Goal: Information Seeking & Learning: Learn about a topic

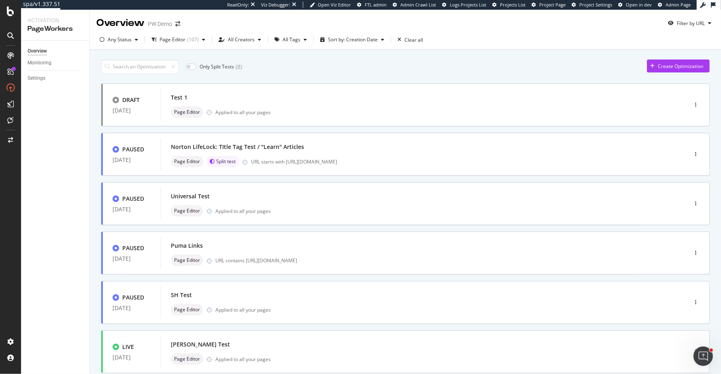
scroll to position [248, 0]
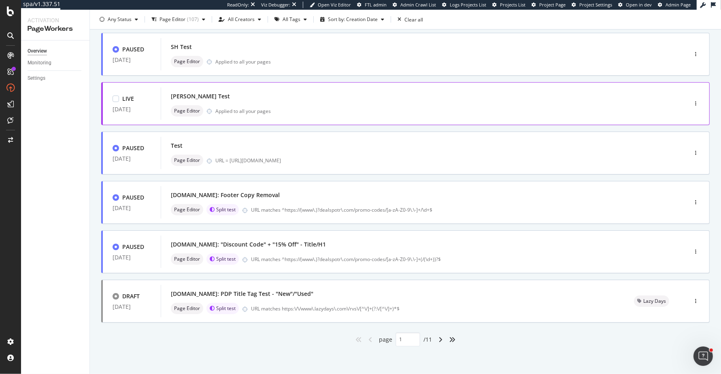
click at [389, 99] on div "Wilson Test" at bounding box center [412, 96] width 482 height 11
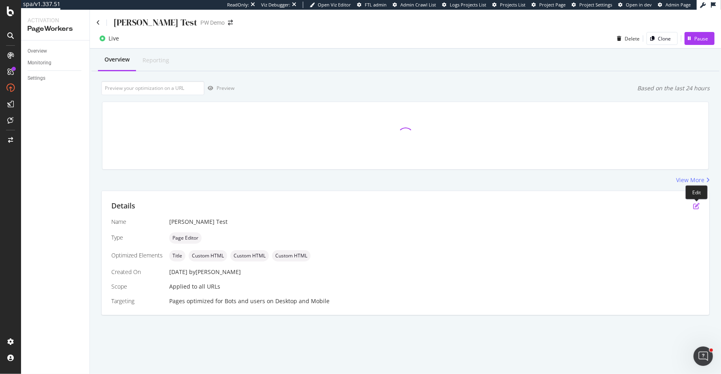
click at [694, 206] on icon "pen-to-square" at bounding box center [696, 206] width 6 height 6
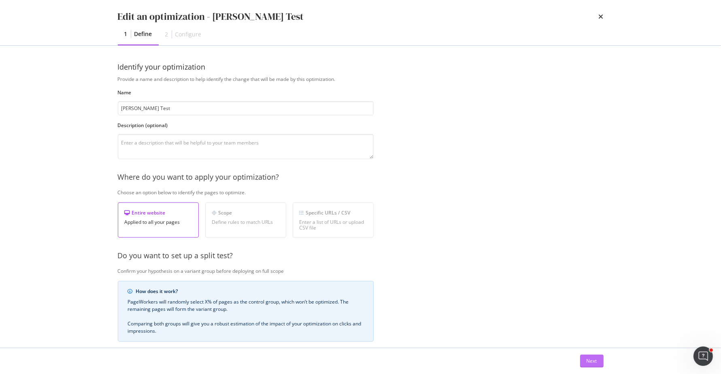
click at [588, 356] on div "Next" at bounding box center [592, 361] width 11 height 12
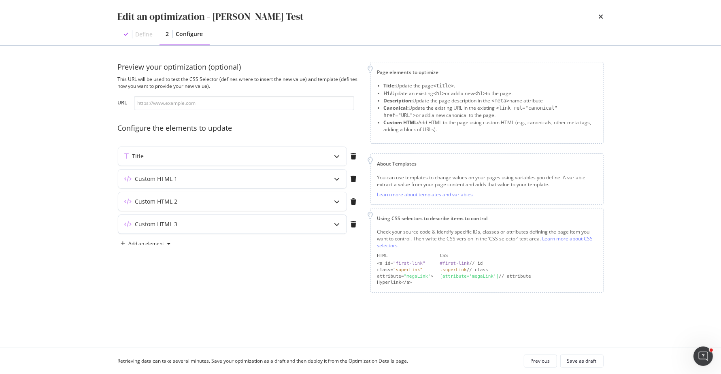
click at [298, 220] on div "Custom HTML 3" at bounding box center [216, 224] width 196 height 8
click at [307, 204] on div "Custom HTML 2" at bounding box center [216, 202] width 196 height 8
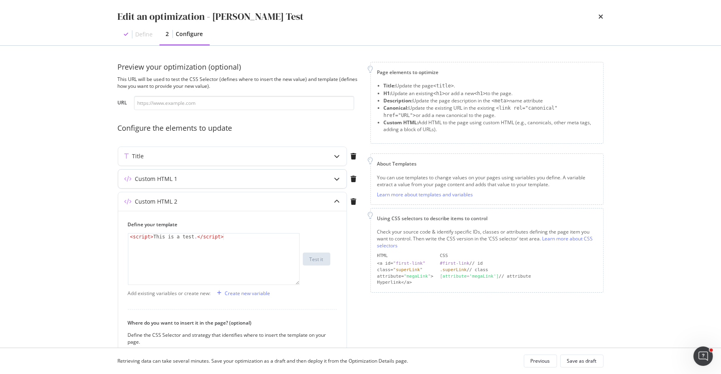
click at [339, 179] on icon "modal" at bounding box center [337, 179] width 6 height 6
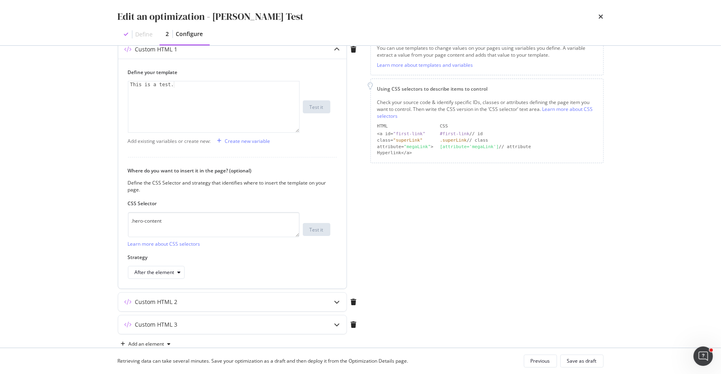
scroll to position [127, 0]
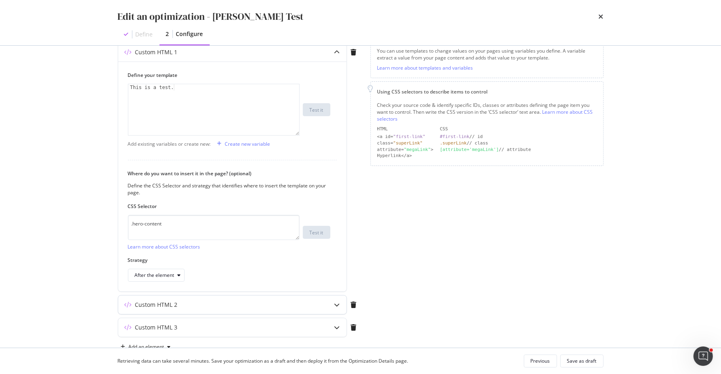
click at [341, 298] on div "modal" at bounding box center [337, 305] width 19 height 19
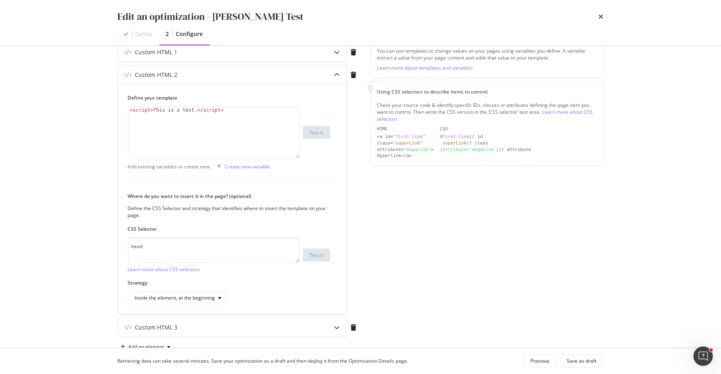
scroll to position [147, 0]
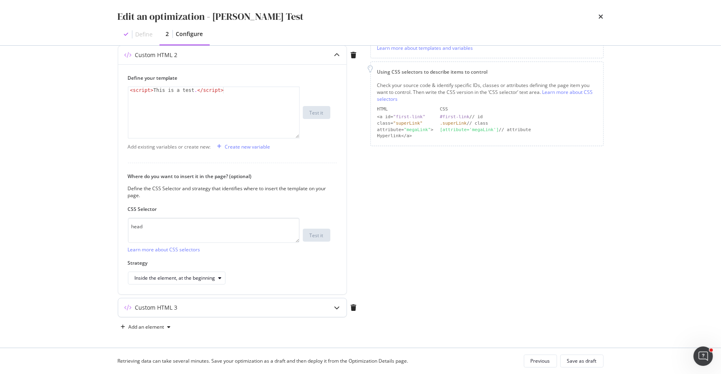
click at [334, 308] on div "modal" at bounding box center [337, 307] width 19 height 19
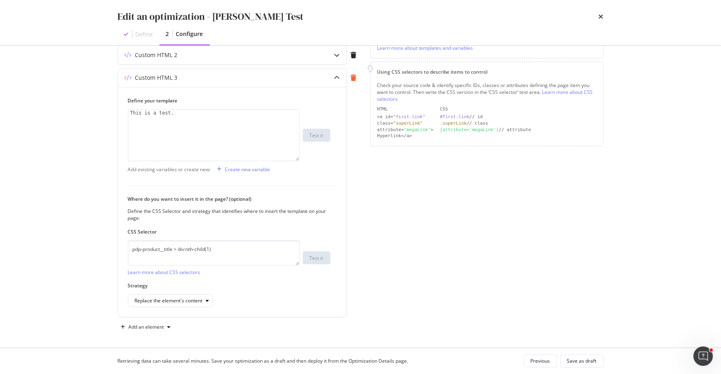
click at [351, 77] on icon "modal" at bounding box center [354, 78] width 6 height 6
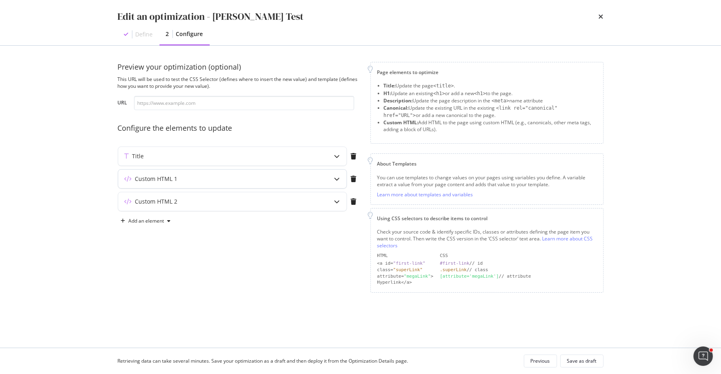
click at [339, 183] on div "modal" at bounding box center [337, 179] width 19 height 19
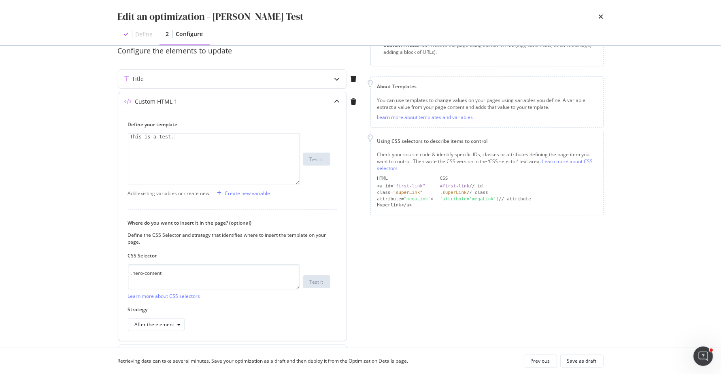
scroll to position [67, 0]
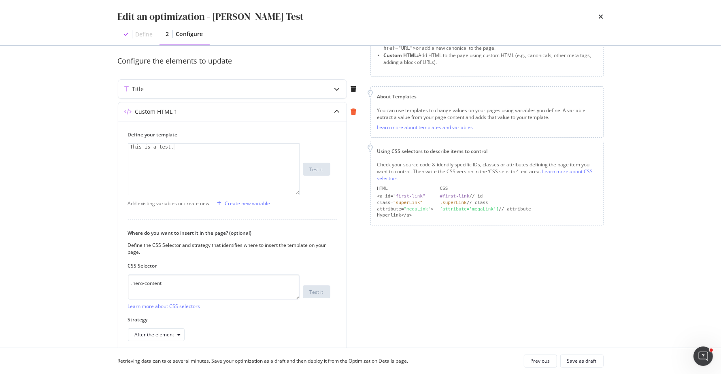
click at [354, 113] on icon "modal" at bounding box center [354, 112] width 6 height 6
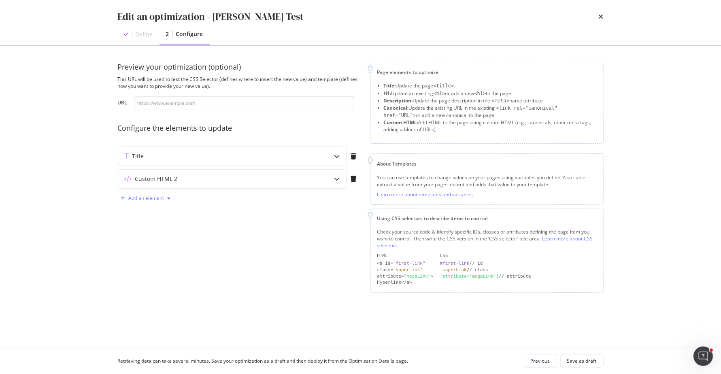
click at [154, 197] on div "Add an element" at bounding box center [147, 198] width 36 height 5
click at [151, 209] on div "H1" at bounding box center [150, 213] width 55 height 10
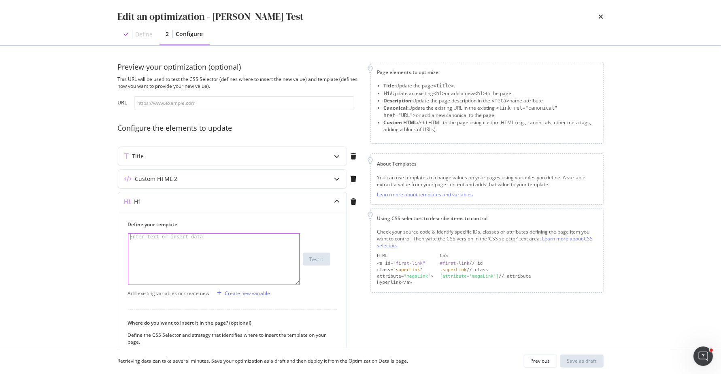
click at [249, 248] on div "modal" at bounding box center [214, 266] width 172 height 64
type textarea "This is a test."
click at [579, 358] on div "Save as draft" at bounding box center [582, 361] width 30 height 7
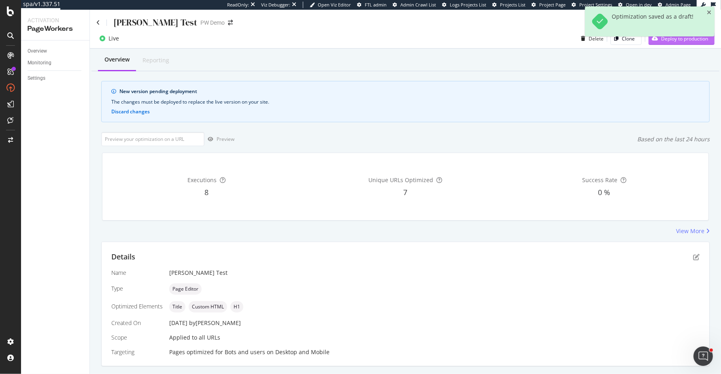
click at [683, 44] on div "Deploy to production" at bounding box center [679, 38] width 60 height 12
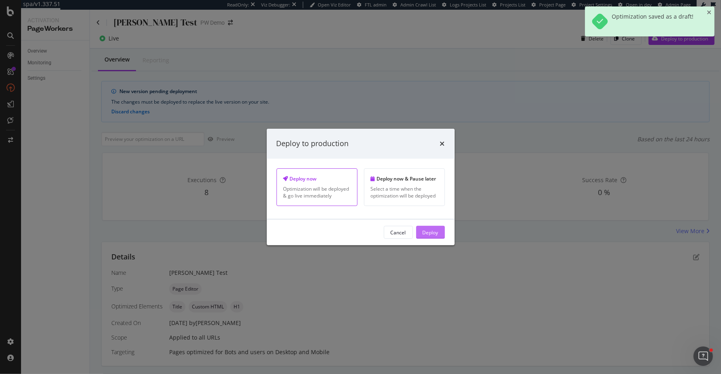
click at [432, 233] on div "Deploy" at bounding box center [431, 232] width 16 height 7
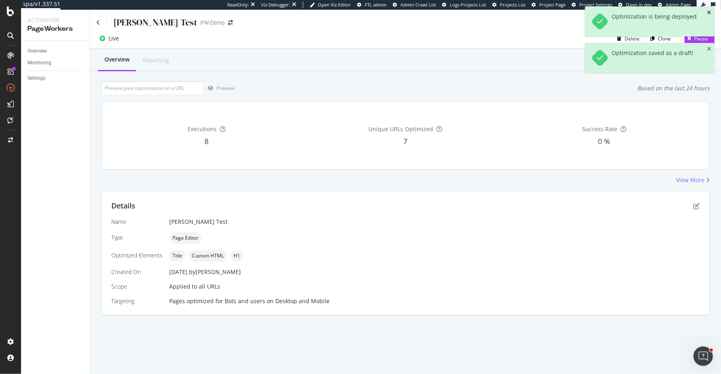
click at [711, 12] on icon "close toast" at bounding box center [709, 13] width 4 height 6
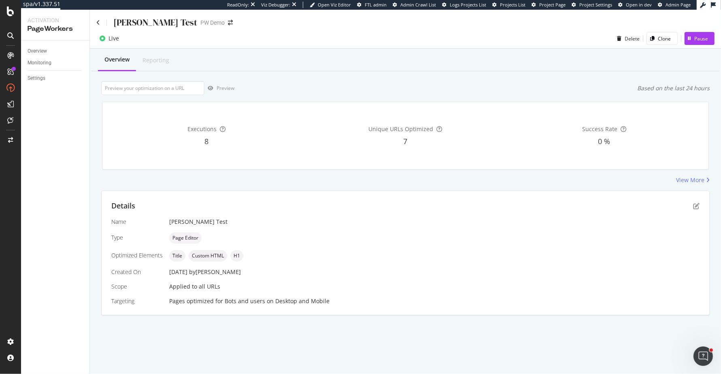
click at [268, 173] on div "Executions 8 Unique URLs Optimized 7 Success Rate 0 %" at bounding box center [405, 135] width 617 height 81
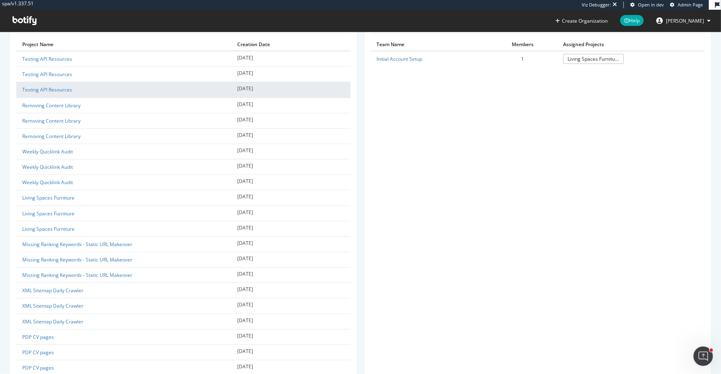
scroll to position [258, 0]
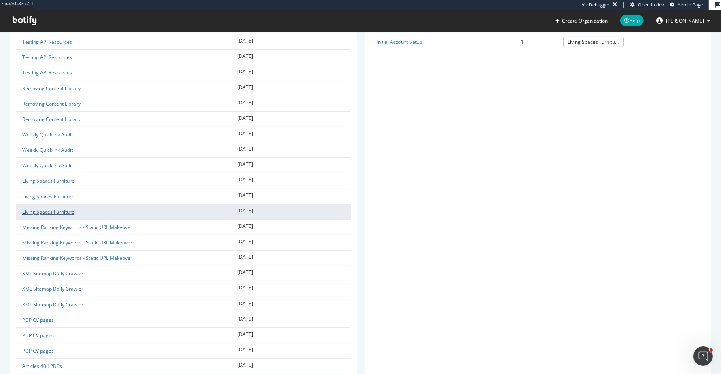
click at [67, 209] on link "Living Spaces Furniture" at bounding box center [48, 212] width 52 height 7
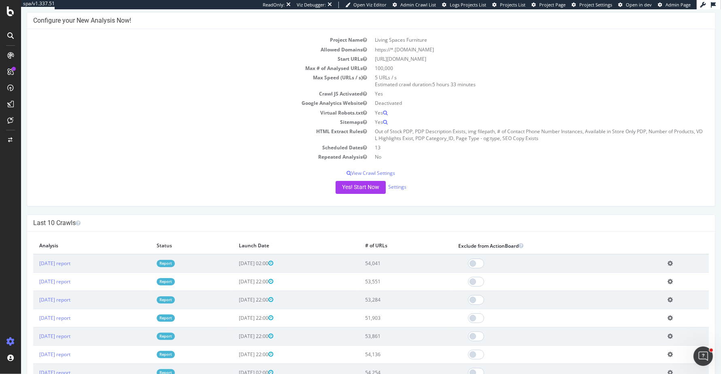
scroll to position [78, 0]
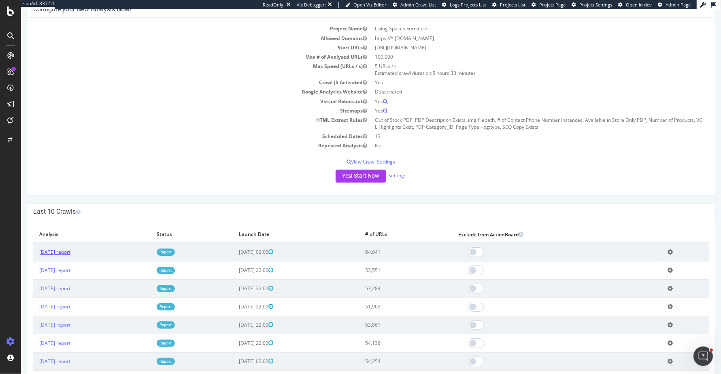
click at [70, 249] on link "2025 Oct. 1st report" at bounding box center [54, 252] width 31 height 7
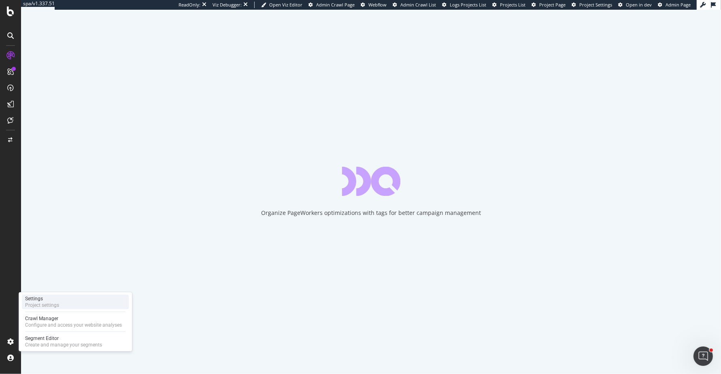
click at [63, 299] on div "Settings Project settings" at bounding box center [75, 302] width 107 height 15
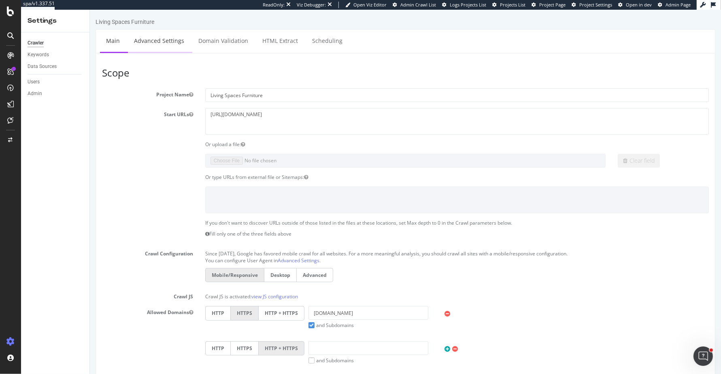
click at [177, 42] on link "Advanced Settings" at bounding box center [159, 41] width 62 height 22
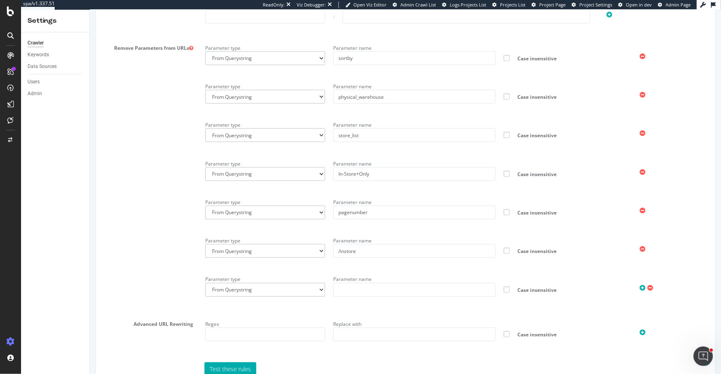
scroll to position [565, 0]
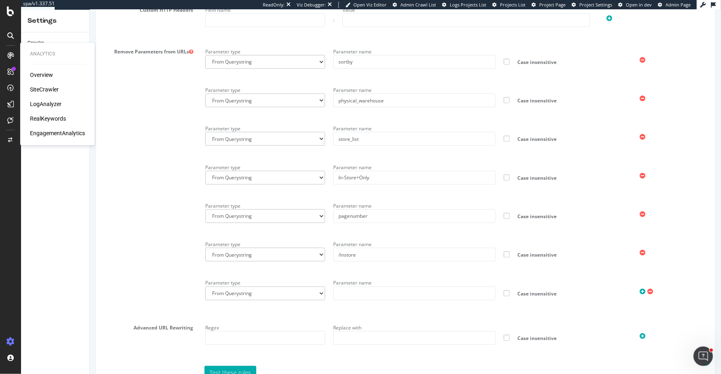
click at [31, 90] on div "SiteCrawler" at bounding box center [44, 89] width 29 height 8
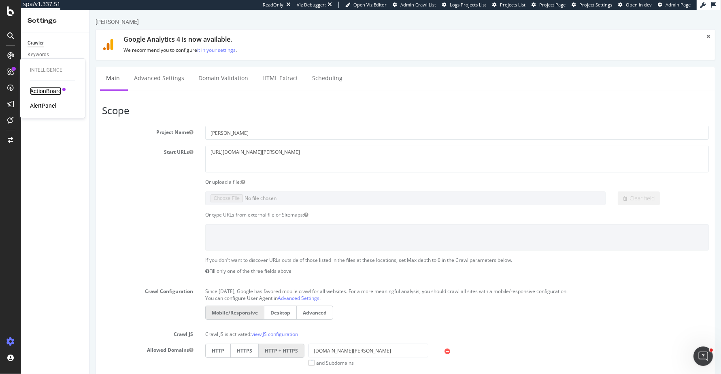
click at [42, 90] on div "ActionBoard" at bounding box center [46, 91] width 32 height 8
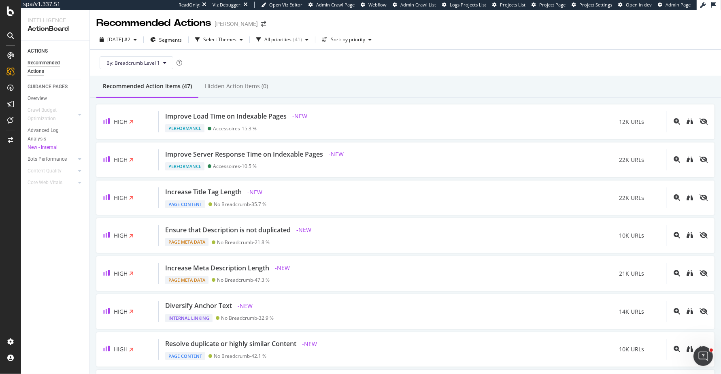
click at [456, 83] on div "Recommended Action Items (47) Hidden Action Items (0)" at bounding box center [405, 87] width 631 height 22
click at [53, 87] on div "SiteCrawler" at bounding box center [44, 89] width 29 height 8
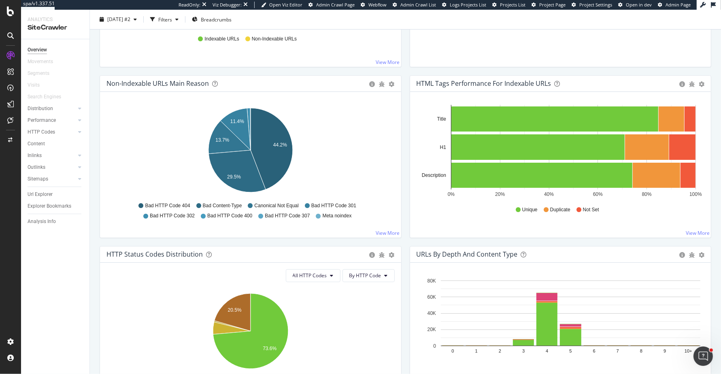
scroll to position [227, 0]
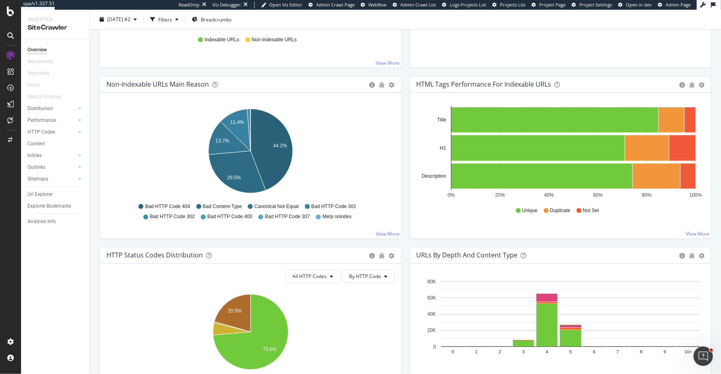
click at [405, 78] on div "Non-Indexable URLs Main Reason Pie Table Export as CSV Add to Custom Report Hol…" at bounding box center [251, 161] width 310 height 171
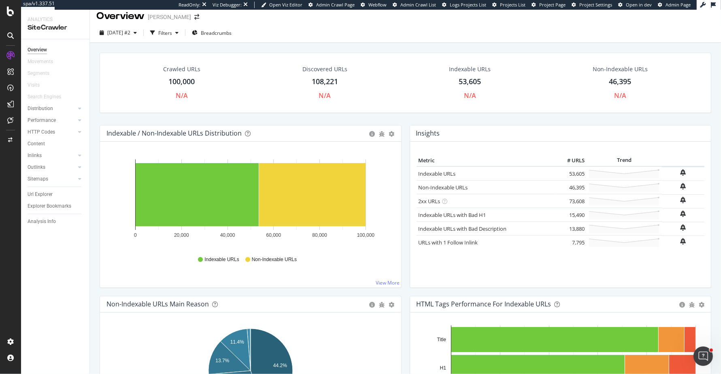
scroll to position [0, 0]
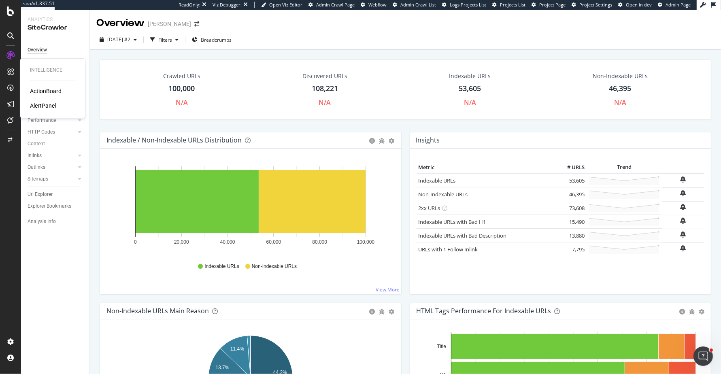
click at [41, 92] on div "ActionBoard" at bounding box center [46, 91] width 32 height 8
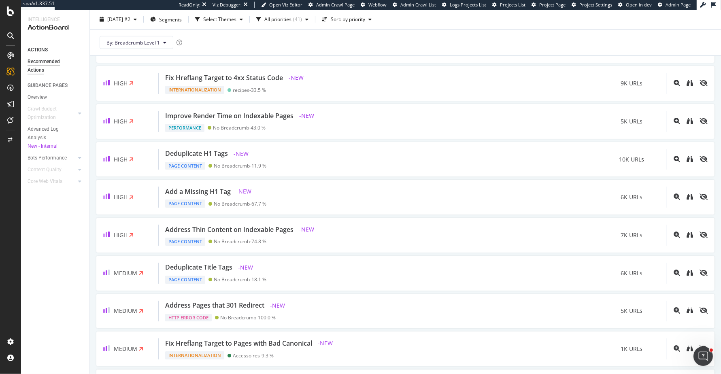
scroll to position [413, 0]
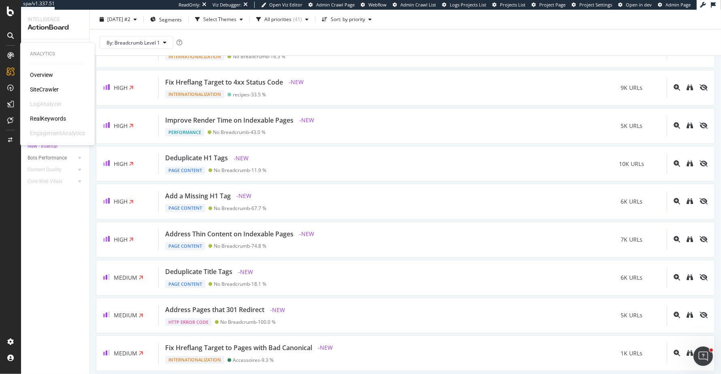
click at [40, 83] on div "Overview SiteCrawler LogAnalyzer RealKeywords EngagementAnalytics" at bounding box center [57, 104] width 55 height 66
click at [43, 88] on div "SiteCrawler" at bounding box center [44, 89] width 29 height 8
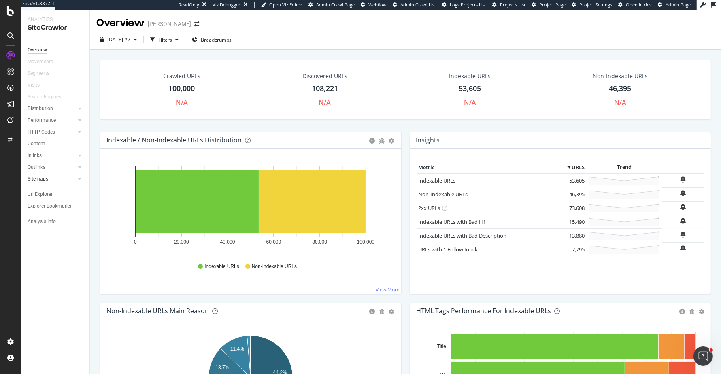
click at [38, 179] on div "Sitemaps" at bounding box center [38, 179] width 21 height 9
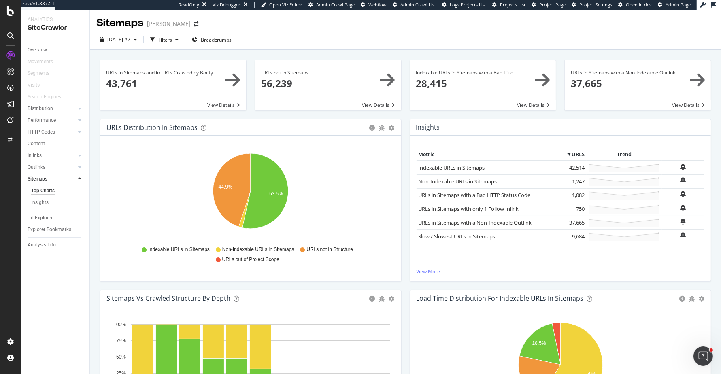
click at [305, 97] on span at bounding box center [328, 85] width 146 height 51
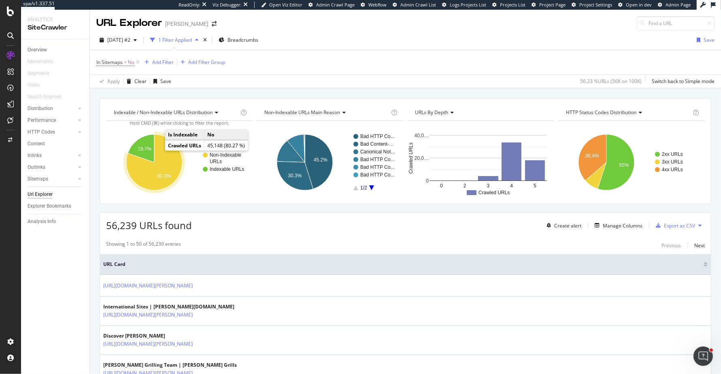
click at [164, 155] on icon "A chart." at bounding box center [154, 162] width 56 height 56
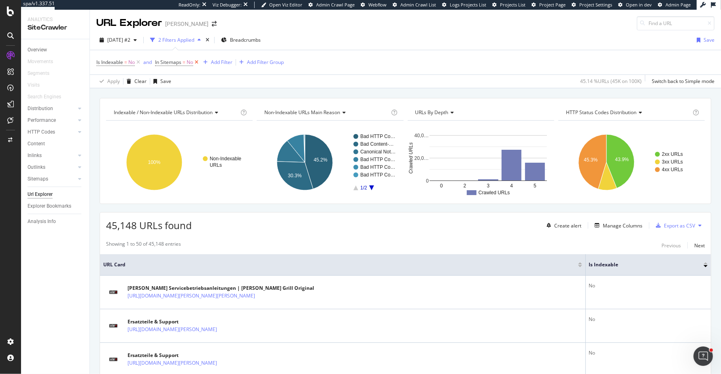
click at [195, 63] on icon at bounding box center [196, 62] width 7 height 8
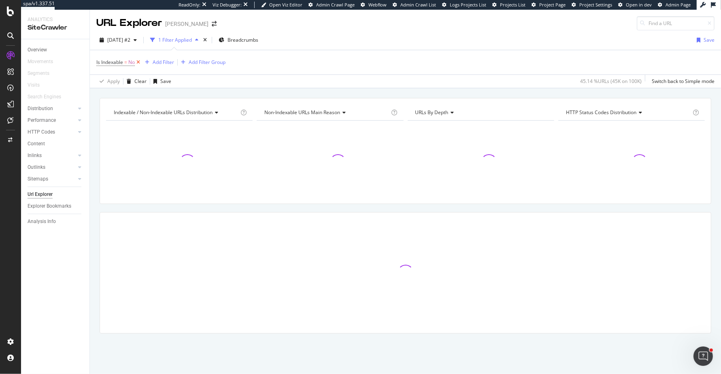
click at [141, 64] on icon at bounding box center [138, 62] width 7 height 8
click at [40, 50] on div "Overview" at bounding box center [37, 50] width 19 height 9
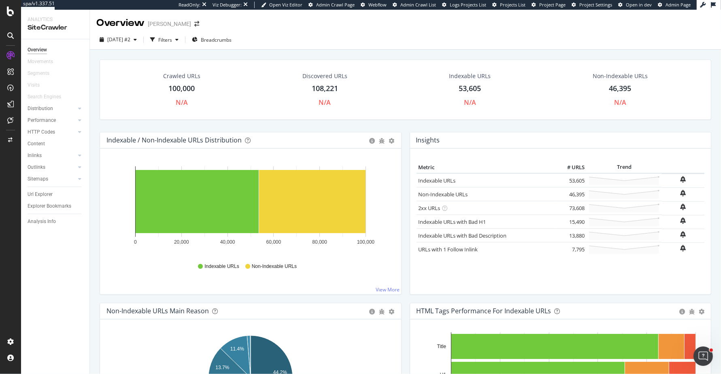
click at [404, 136] on div "Indexable / Non-Indexable URLs Distribution Bar Bar (by Percentage) Table Expor…" at bounding box center [251, 217] width 310 height 171
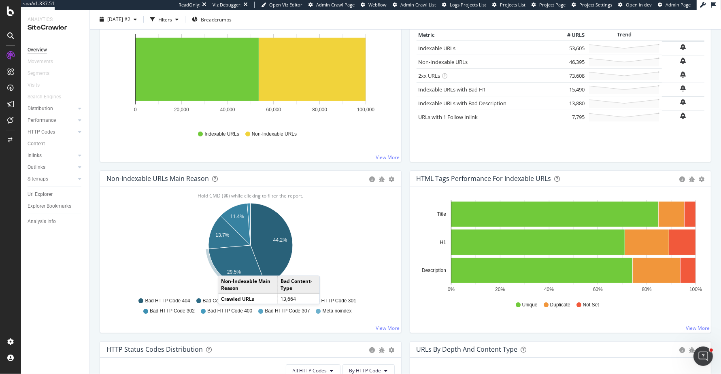
click at [226, 266] on icon "A chart." at bounding box center [237, 266] width 57 height 42
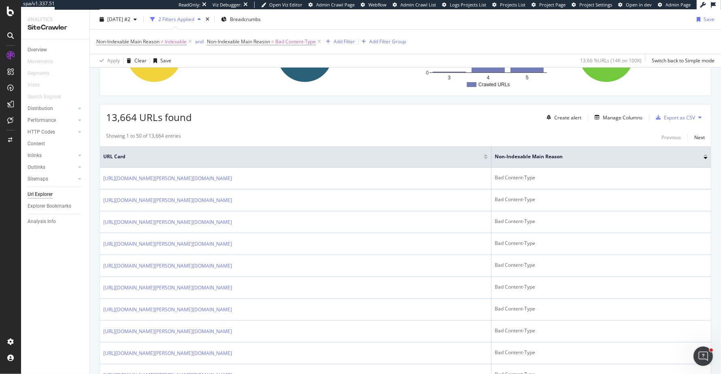
scroll to position [117, 0]
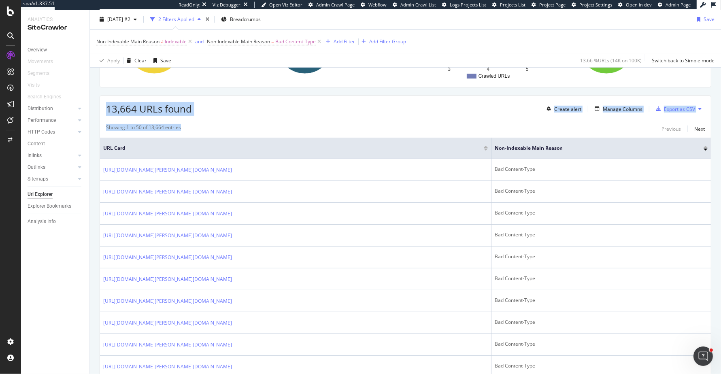
drag, startPoint x: 106, startPoint y: 102, endPoint x: 146, endPoint y: 130, distance: 49.4
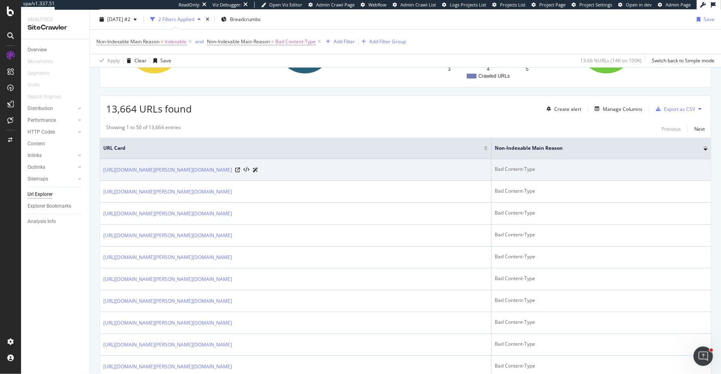
click at [258, 168] on div at bounding box center [246, 170] width 23 height 9
click at [240, 168] on icon at bounding box center [237, 170] width 5 height 5
click at [232, 170] on link "[URL][DOMAIN_NAME][PERSON_NAME][DOMAIN_NAME]" at bounding box center [167, 170] width 129 height 8
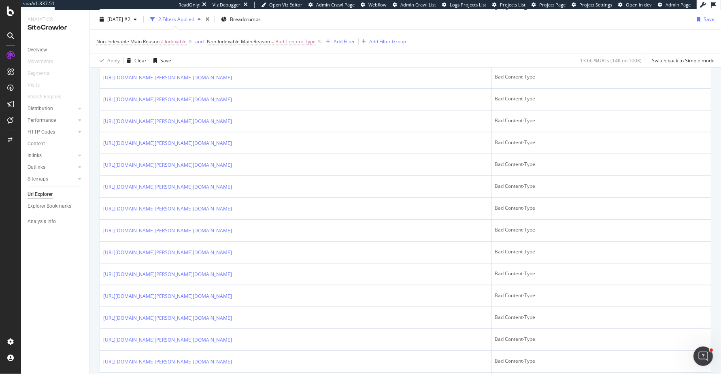
scroll to position [1032, 0]
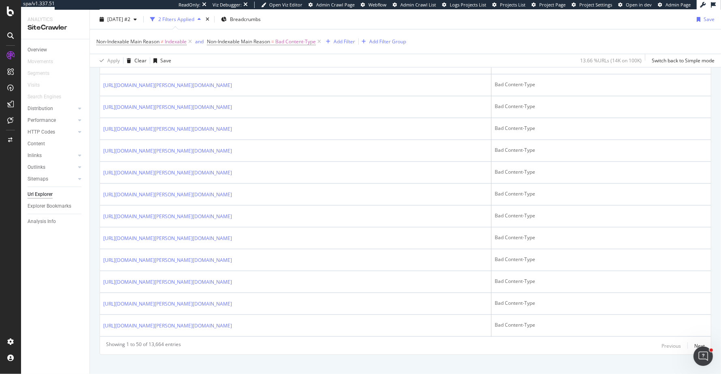
click at [699, 343] on div "Next" at bounding box center [699, 346] width 11 height 7
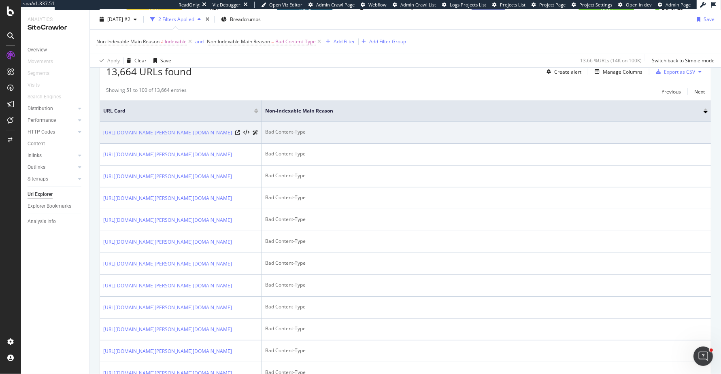
scroll to position [0, 0]
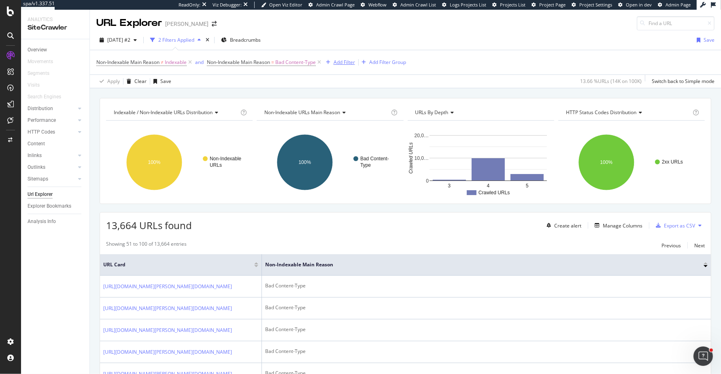
click at [347, 60] on div "Add Filter" at bounding box center [344, 62] width 21 height 7
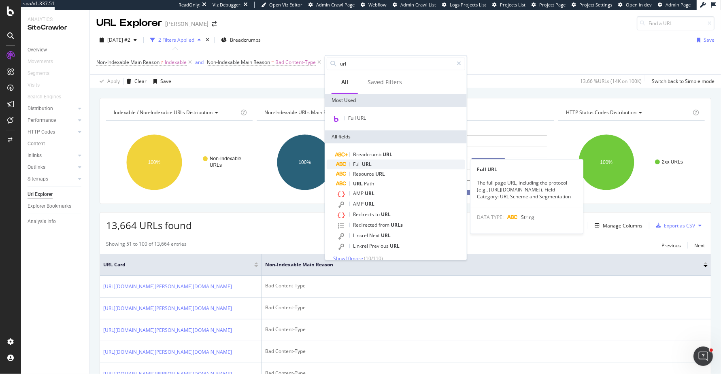
type input "url"
click at [390, 164] on div "Full URL" at bounding box center [401, 165] width 129 height 10
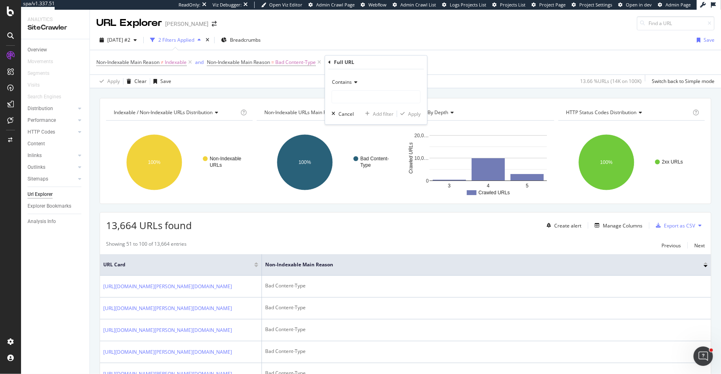
click at [343, 79] on span "Contains" at bounding box center [342, 82] width 20 height 7
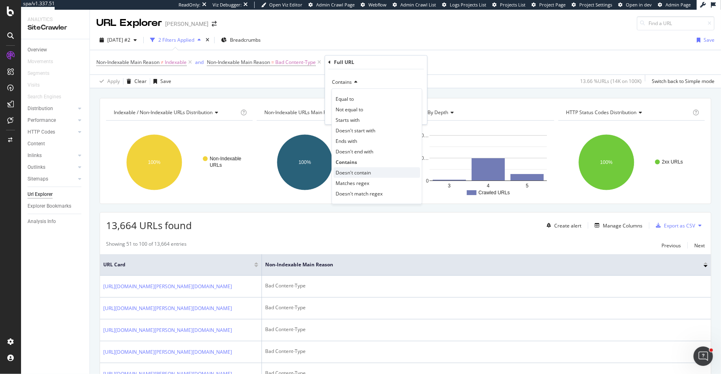
click at [350, 169] on span "Doesn't contain" at bounding box center [353, 172] width 35 height 7
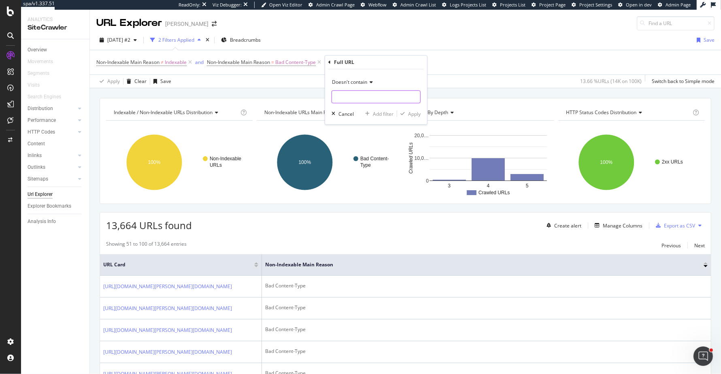
click at [373, 97] on input "text" at bounding box center [376, 96] width 88 height 13
type input "-at-"
click at [409, 111] on div "Apply" at bounding box center [414, 114] width 13 height 7
click at [373, 62] on span "^.*-at-.*$" at bounding box center [369, 62] width 21 height 11
click at [351, 98] on input "-at-" at bounding box center [383, 95] width 77 height 13
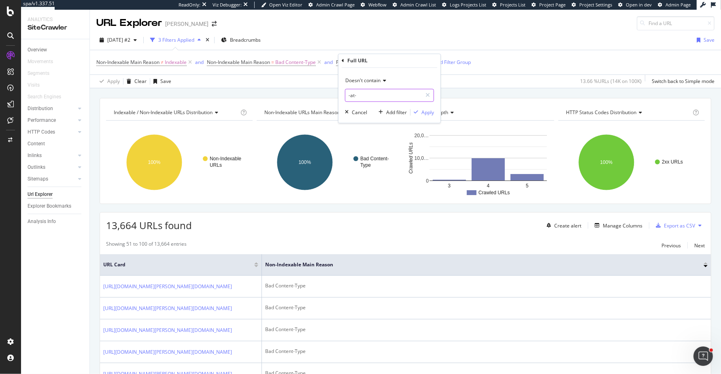
click at [351, 98] on input "-at-" at bounding box center [383, 95] width 77 height 13
type input "-AT-"
click at [432, 112] on div "Apply" at bounding box center [428, 112] width 13 height 7
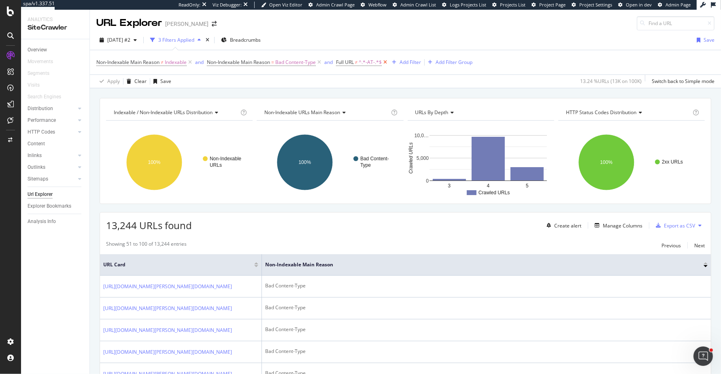
click at [387, 62] on icon at bounding box center [385, 62] width 7 height 8
click at [347, 59] on div "Add Filter" at bounding box center [344, 62] width 21 height 7
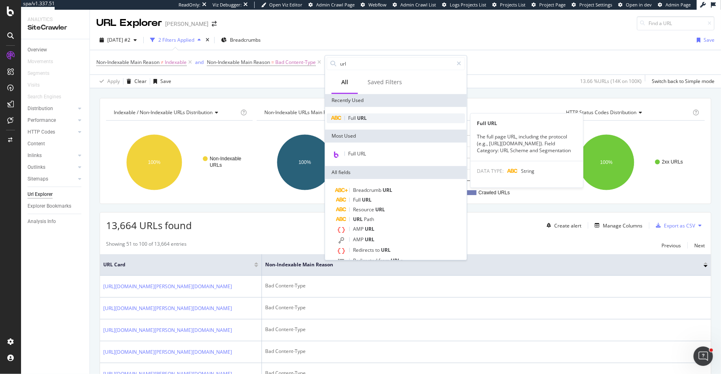
click at [361, 113] on div "Full URL" at bounding box center [396, 118] width 138 height 10
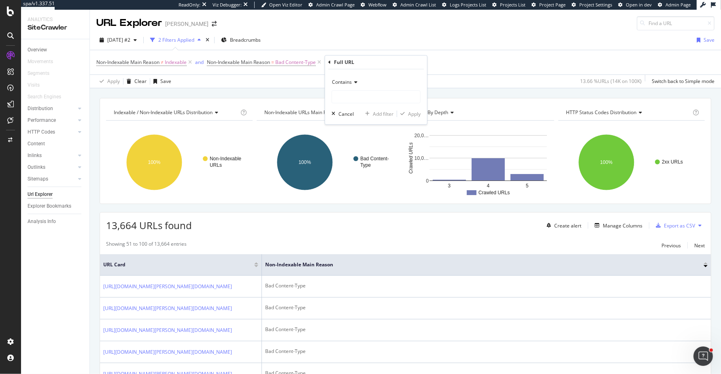
click at [354, 82] on icon at bounding box center [355, 82] width 6 height 5
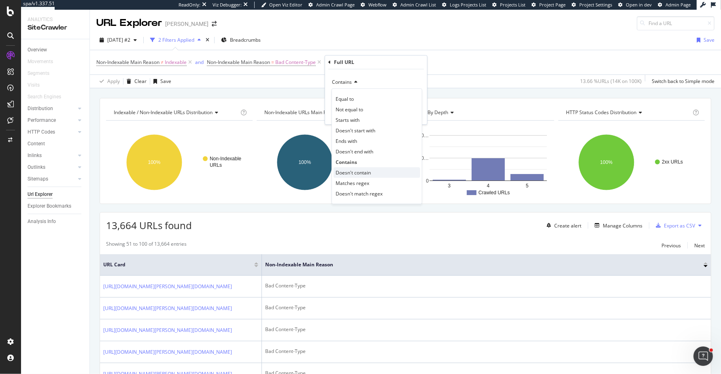
click at [354, 169] on span "Doesn't contain" at bounding box center [353, 172] width 35 height 7
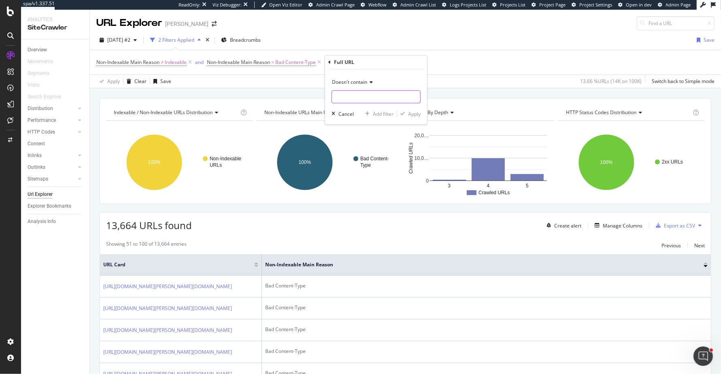
click at [390, 99] on input "text" at bounding box center [376, 96] width 88 height 13
type input "-AT-"
click at [418, 112] on div "Apply" at bounding box center [414, 114] width 13 height 7
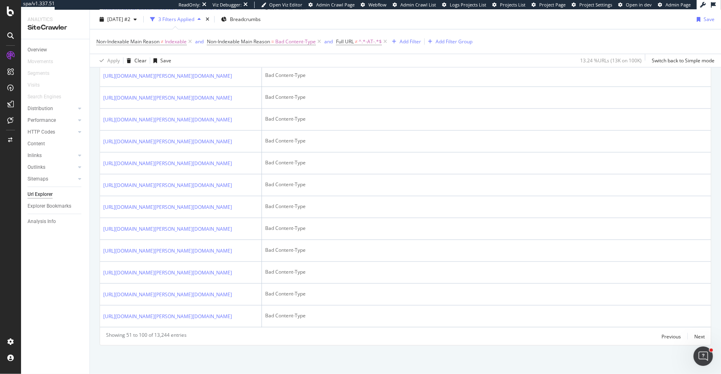
scroll to position [1417, 0]
click at [696, 335] on div "Next" at bounding box center [699, 336] width 11 height 7
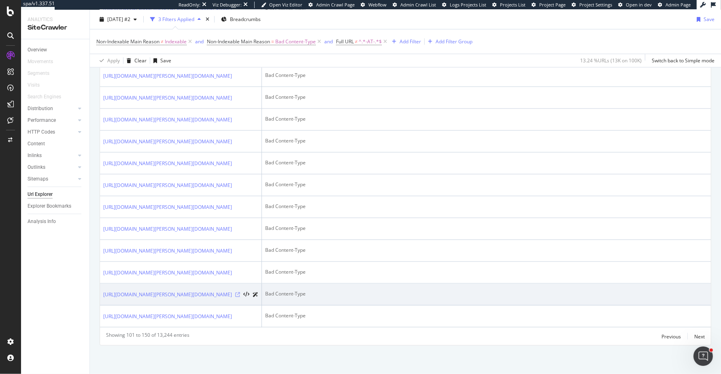
click at [239, 292] on icon at bounding box center [237, 294] width 5 height 5
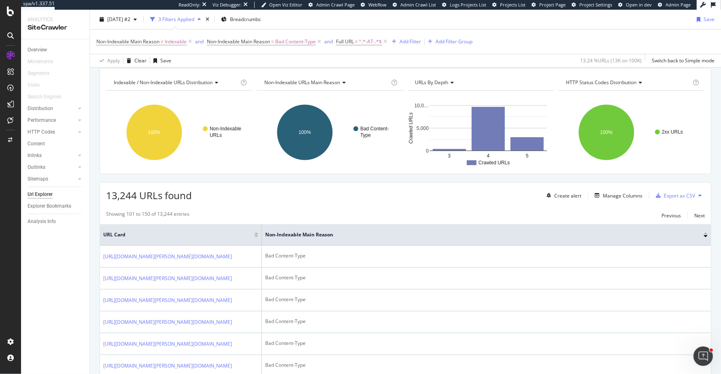
scroll to position [0, 0]
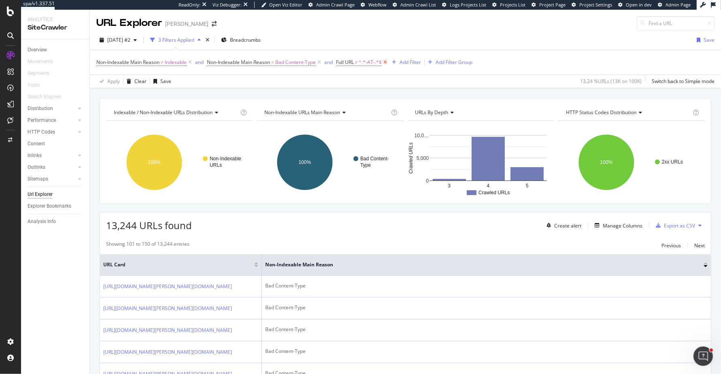
click at [389, 60] on icon at bounding box center [385, 62] width 7 height 8
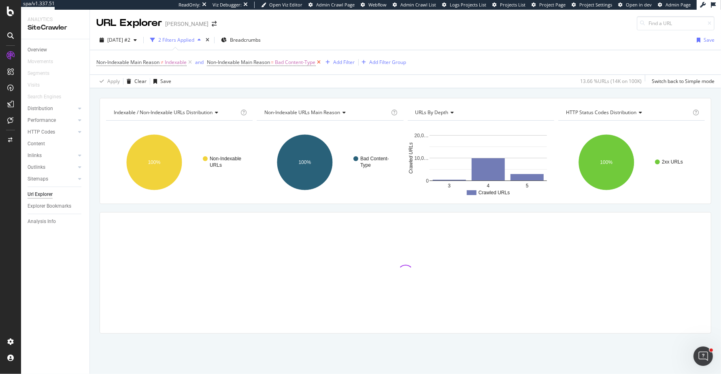
click at [322, 63] on icon at bounding box center [319, 62] width 7 height 8
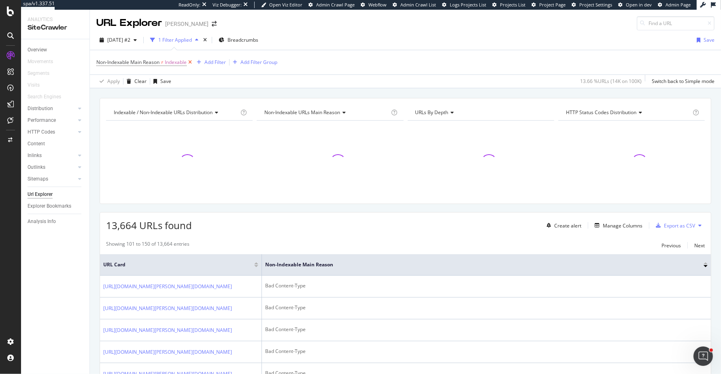
click at [192, 60] on icon at bounding box center [190, 62] width 7 height 8
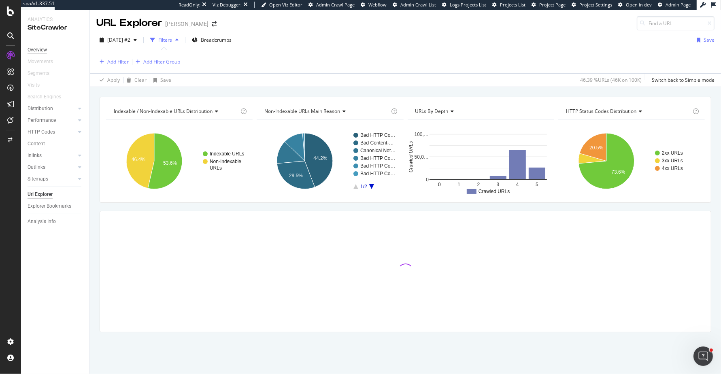
click at [38, 49] on div "Overview" at bounding box center [37, 50] width 19 height 9
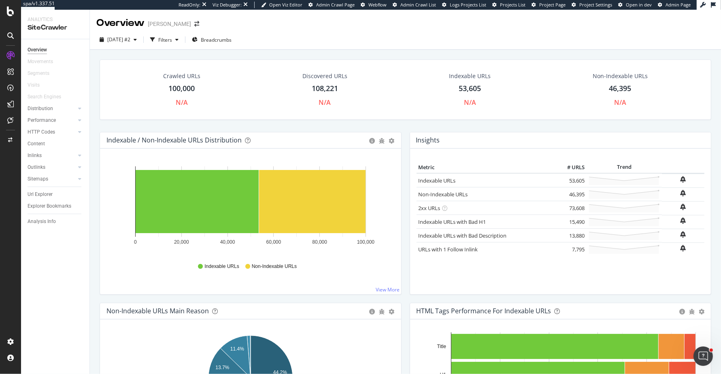
click at [407, 127] on div "Crawled URLs 100,000 N/A Discovered URLs 108,221 N/A Indexable URLs 53,605 N/A …" at bounding box center [406, 96] width 620 height 72
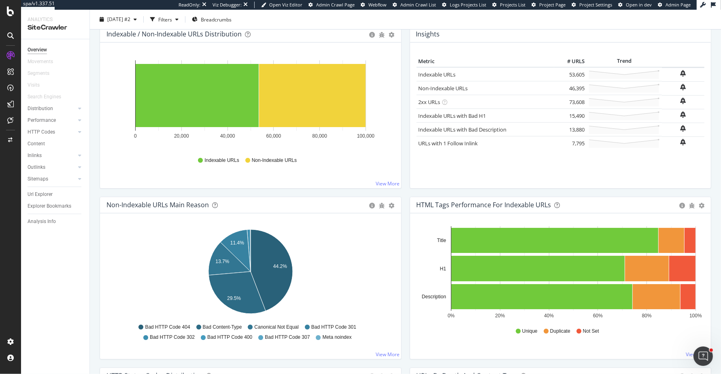
scroll to position [177, 0]
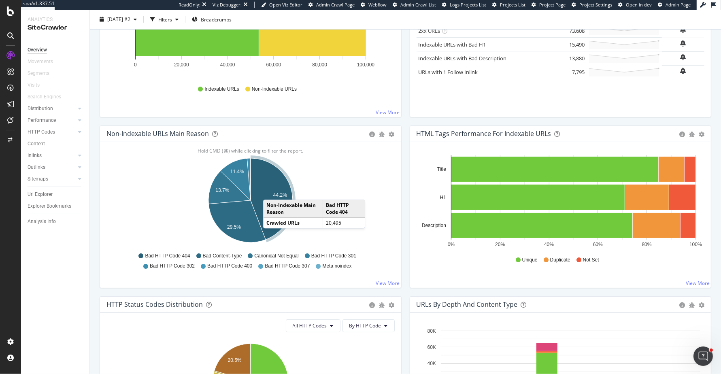
click at [271, 190] on icon "A chart." at bounding box center [272, 198] width 42 height 81
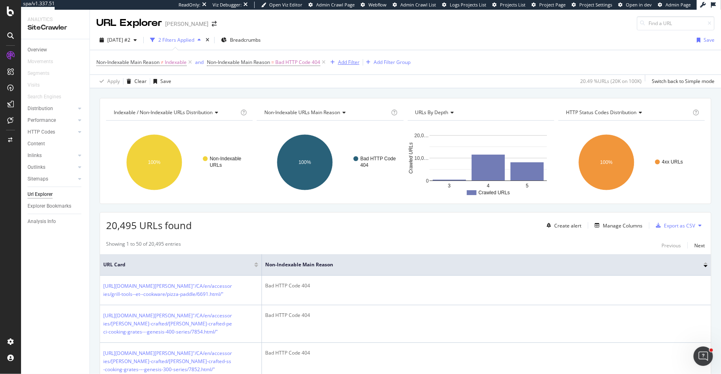
click at [348, 58] on div "Add Filter" at bounding box center [343, 62] width 32 height 9
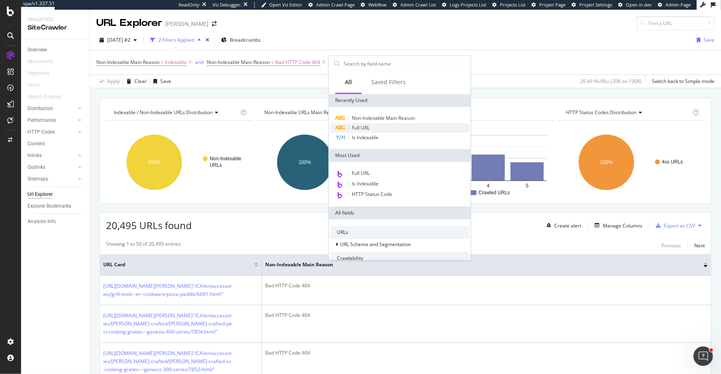
click at [371, 126] on div "Full URL" at bounding box center [399, 128] width 138 height 10
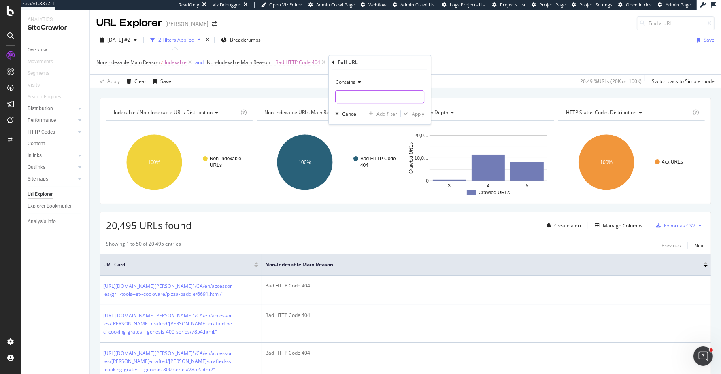
click at [366, 101] on input "text" at bounding box center [380, 96] width 88 height 13
type input """
click at [418, 111] on div "Apply" at bounding box center [418, 114] width 13 height 7
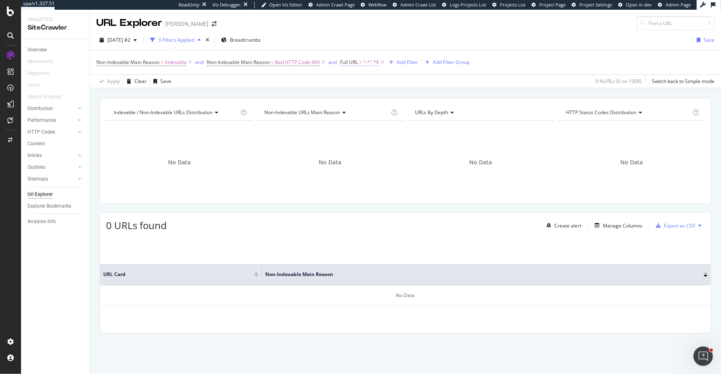
click at [362, 62] on span "=" at bounding box center [361, 62] width 3 height 7
click at [420, 94] on input """ at bounding box center [387, 95] width 77 height 13
type input """"
click at [434, 107] on div "Contains "" Cancel Add filter Apply" at bounding box center [393, 95] width 102 height 55
click at [434, 114] on div "Apply" at bounding box center [431, 112] width 13 height 7
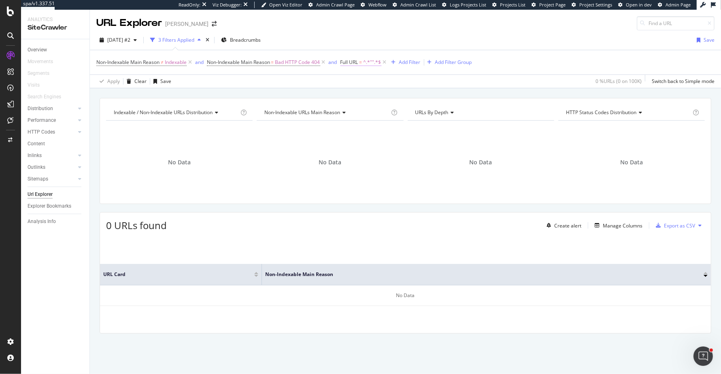
click at [354, 63] on span "Full URL" at bounding box center [350, 62] width 18 height 7
click at [368, 96] on input """" at bounding box center [387, 95] width 77 height 13
type input """
type input """""
click at [435, 114] on div "Apply" at bounding box center [431, 112] width 13 height 7
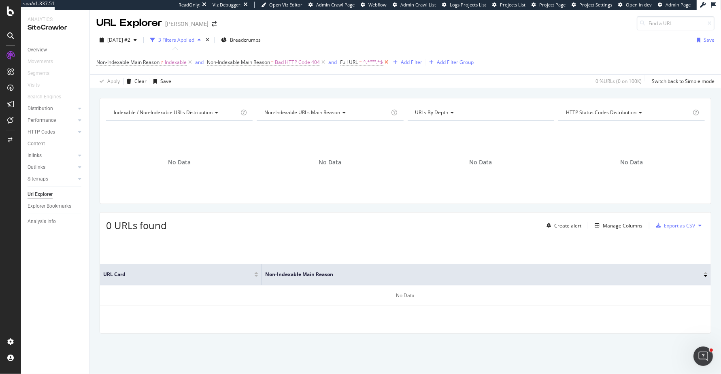
click at [387, 63] on icon at bounding box center [386, 62] width 7 height 8
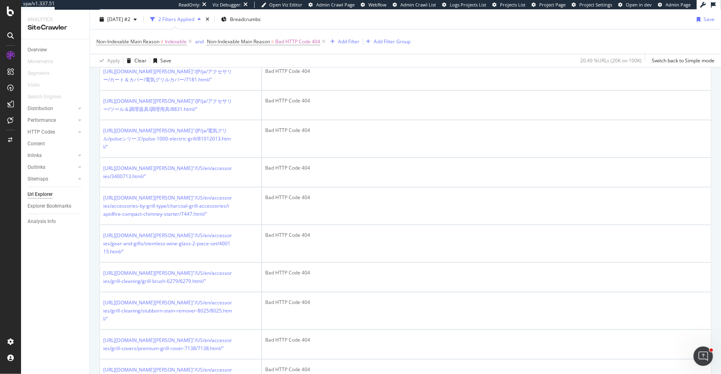
scroll to position [717, 0]
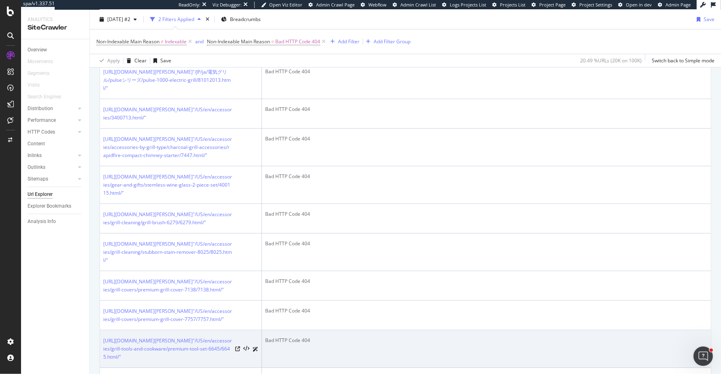
click at [302, 337] on div "Bad HTTP Code 404" at bounding box center [486, 340] width 443 height 7
click at [325, 337] on div "Bad HTTP Code 404" at bounding box center [486, 340] width 443 height 7
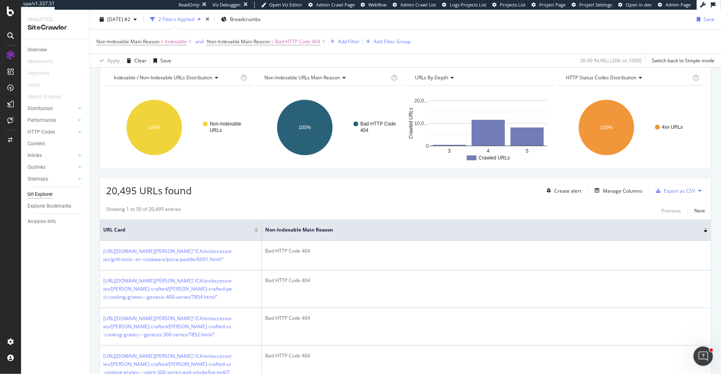
scroll to position [0, 0]
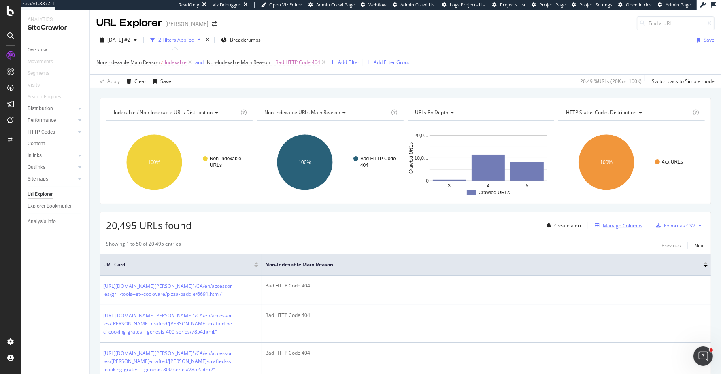
click at [623, 224] on div "Manage Columns" at bounding box center [623, 225] width 40 height 7
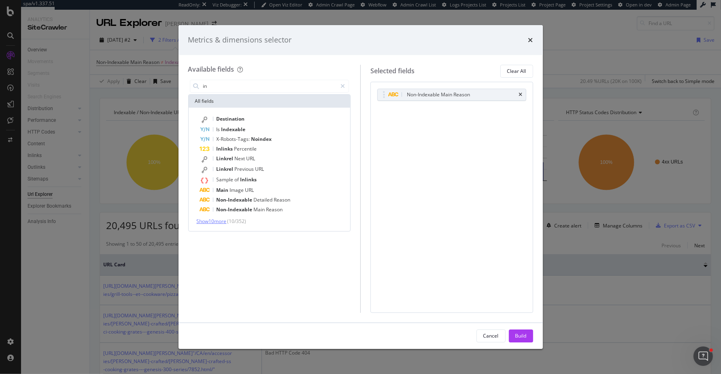
click at [227, 222] on span "Show 10 more" at bounding box center [212, 221] width 30 height 7
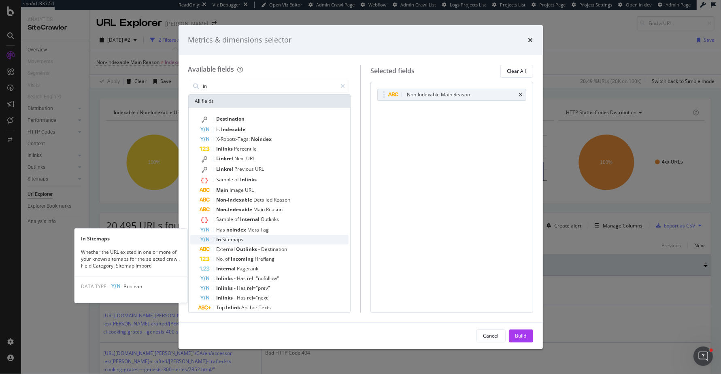
scroll to position [16, 0]
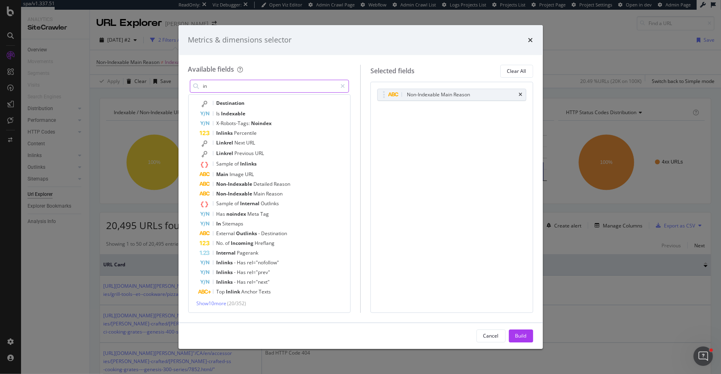
click at [302, 85] on input "in" at bounding box center [269, 86] width 135 height 12
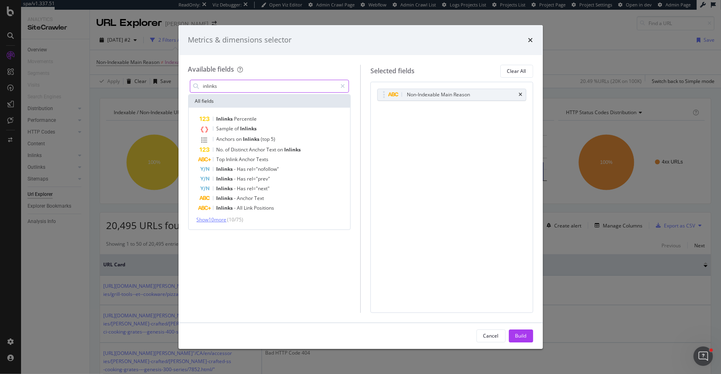
type input "inlinks"
click at [221, 221] on span "Show 10 more" at bounding box center [212, 219] width 30 height 7
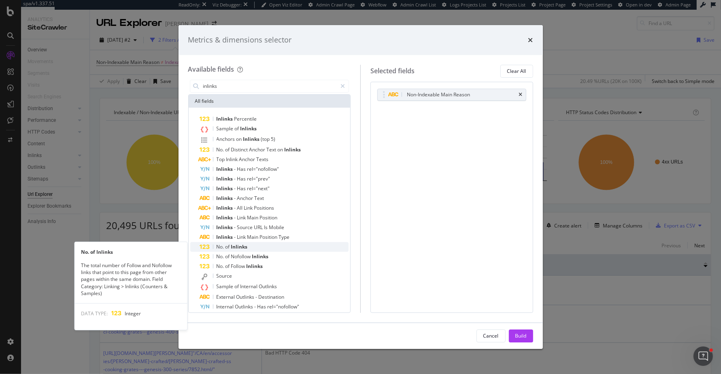
click at [242, 244] on span "Inlinks" at bounding box center [239, 246] width 17 height 7
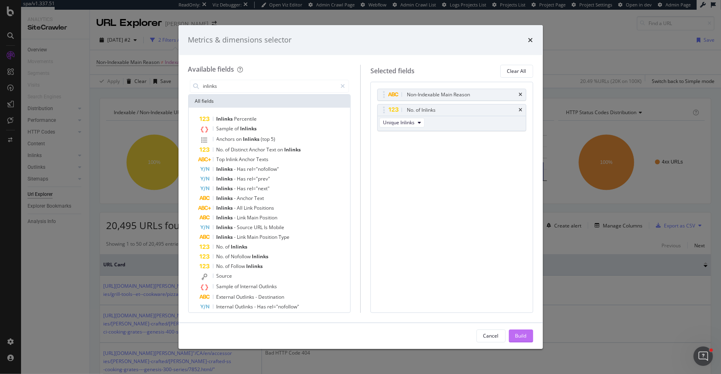
click at [521, 334] on div "Build" at bounding box center [520, 335] width 11 height 7
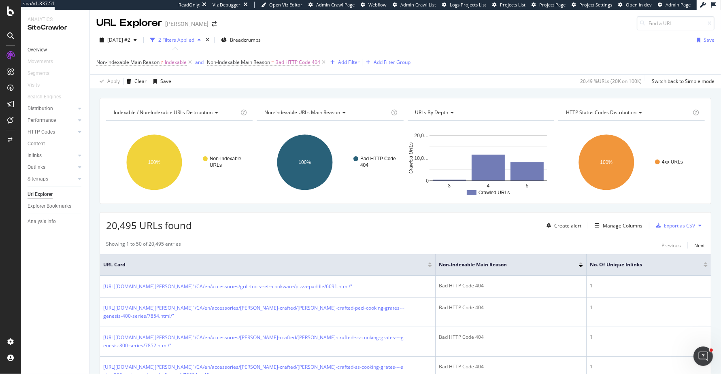
click at [49, 49] on link "Overview" at bounding box center [56, 50] width 56 height 9
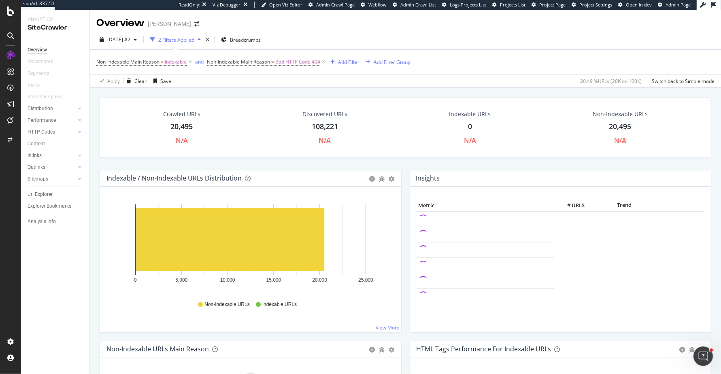
scroll to position [21, 0]
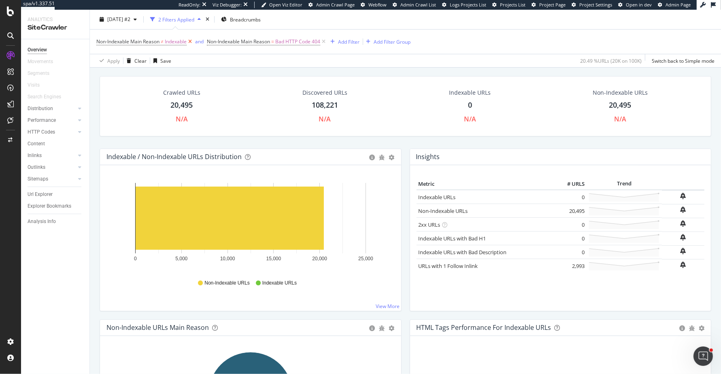
click at [192, 38] on icon at bounding box center [190, 42] width 7 height 8
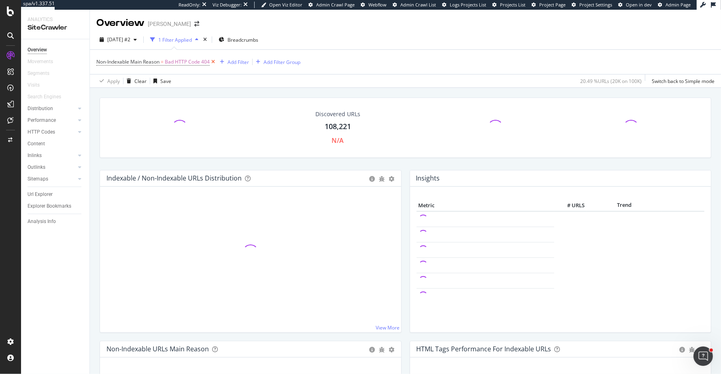
click at [212, 60] on icon at bounding box center [213, 62] width 7 height 8
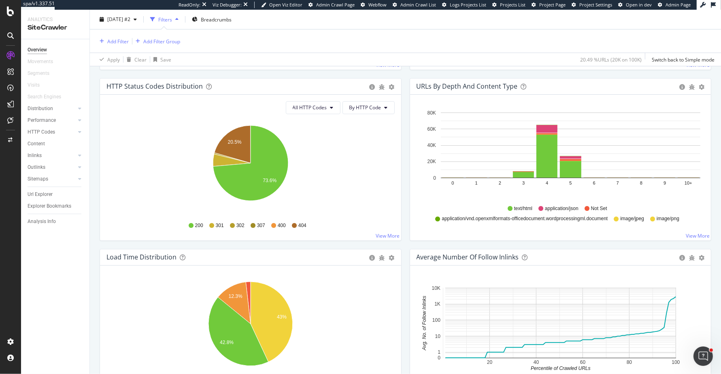
scroll to position [442, 0]
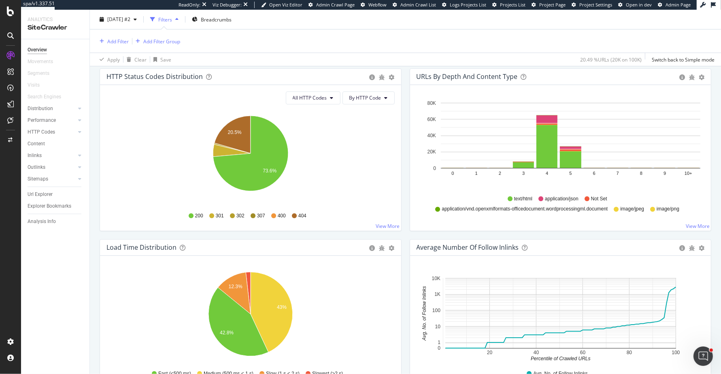
click at [330, 260] on div "Hold CMD (⌘) while clicking to filter the report. 43% 12.3% 42.8% HTML Load Tim…" at bounding box center [250, 329] width 301 height 146
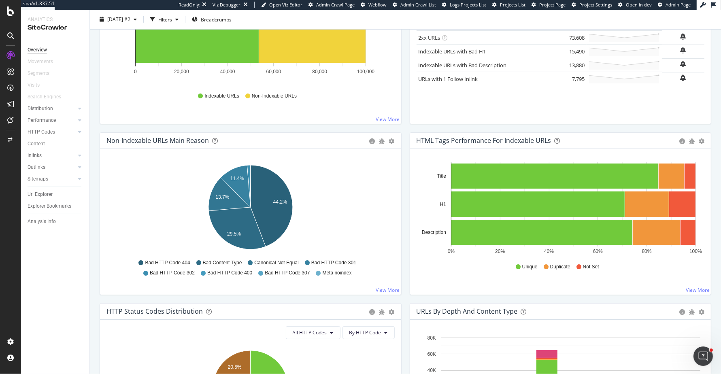
scroll to position [180, 0]
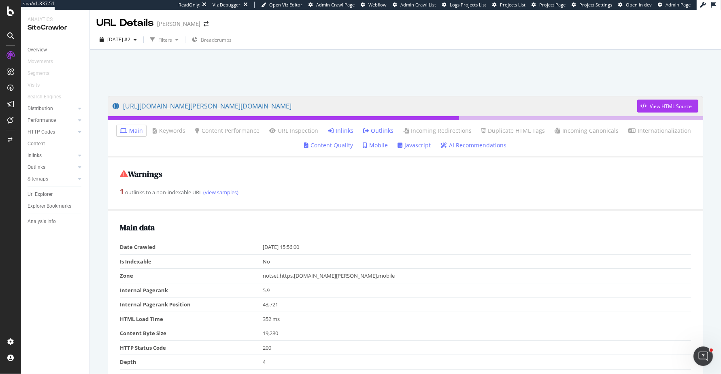
click at [349, 129] on link "Inlinks" at bounding box center [341, 131] width 26 height 8
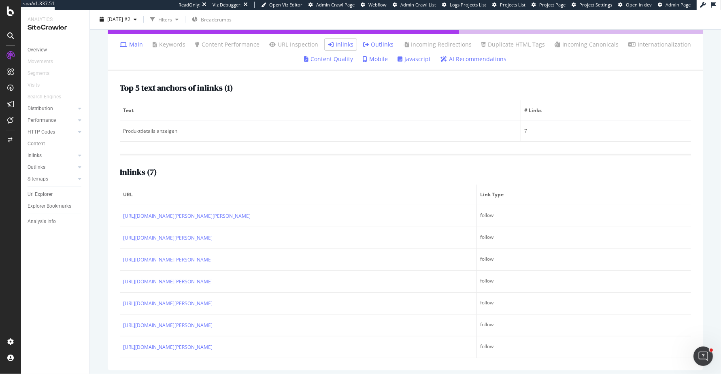
scroll to position [89, 0]
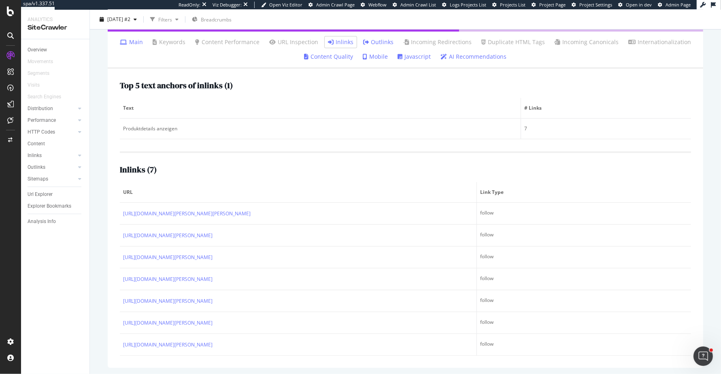
click at [472, 83] on div "Top 5 text anchors of inlinks ( 1 )" at bounding box center [405, 85] width 571 height 9
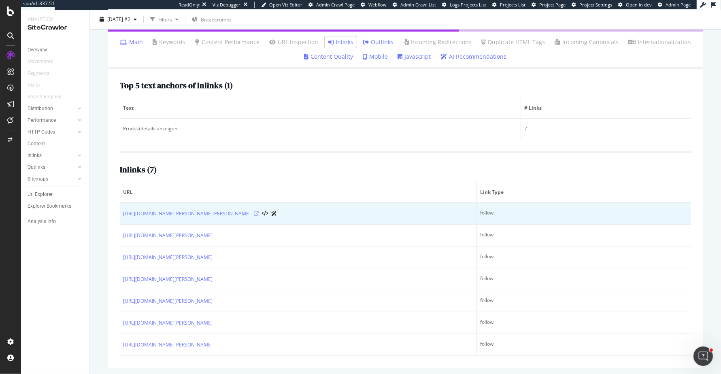
click at [259, 214] on icon at bounding box center [256, 213] width 5 height 5
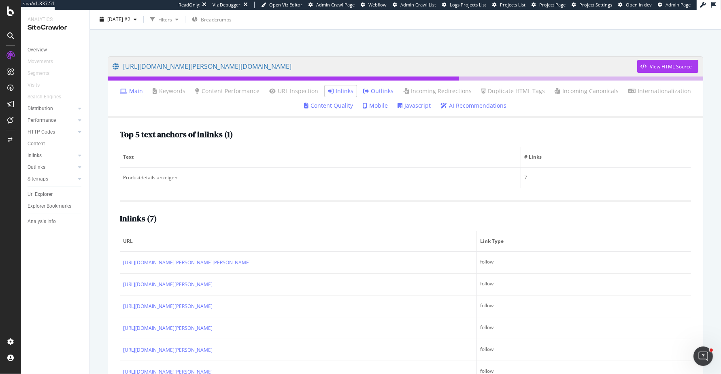
scroll to position [0, 0]
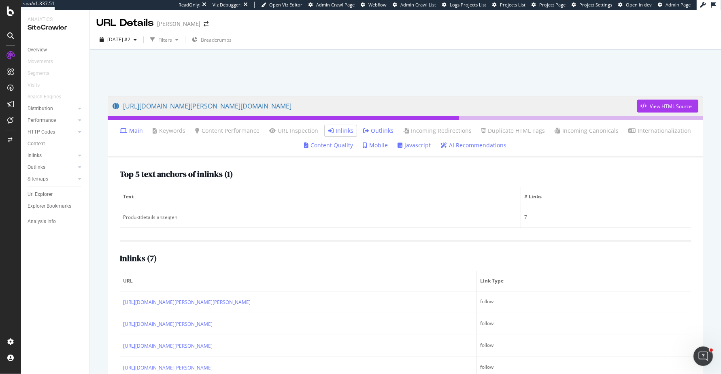
click at [284, 184] on div "Top 5 text anchors of inlinks ( 1 ) Text # Links Produktdetails anzeigen 7" at bounding box center [405, 199] width 571 height 58
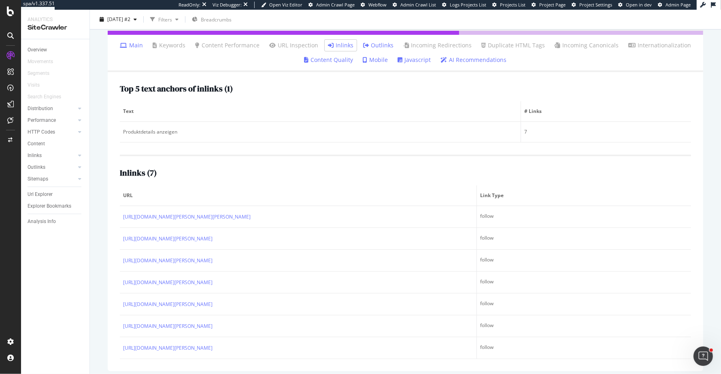
scroll to position [89, 0]
